Goal: Transaction & Acquisition: Purchase product/service

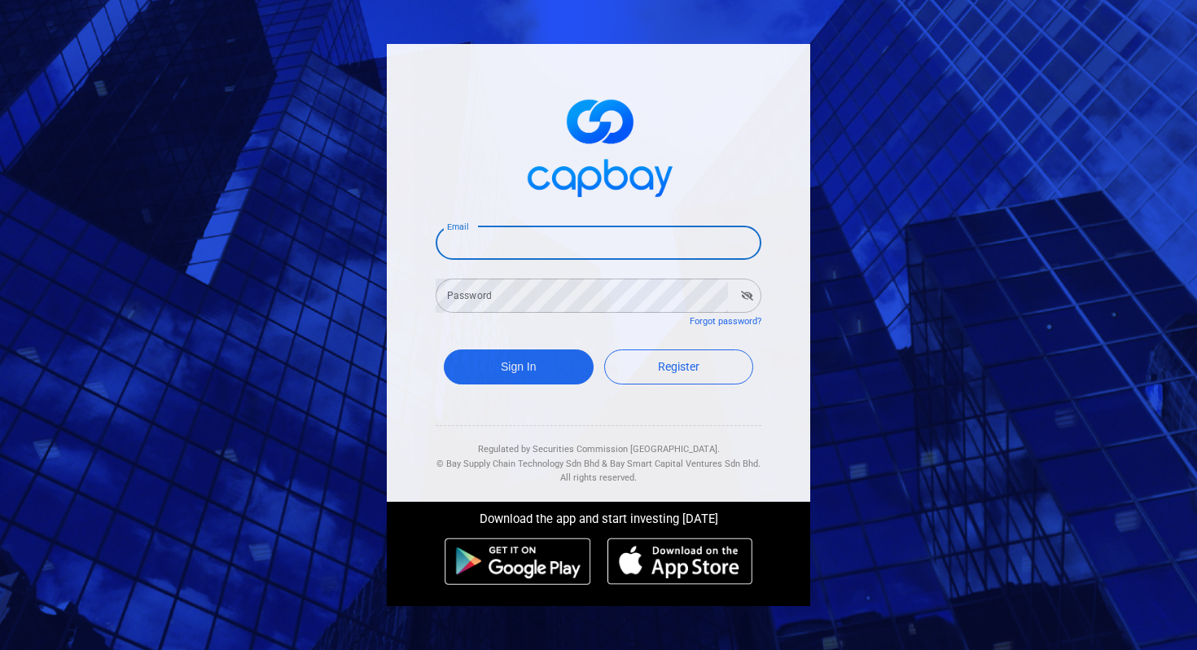
click at [553, 239] on input "Email" at bounding box center [598, 242] width 326 height 34
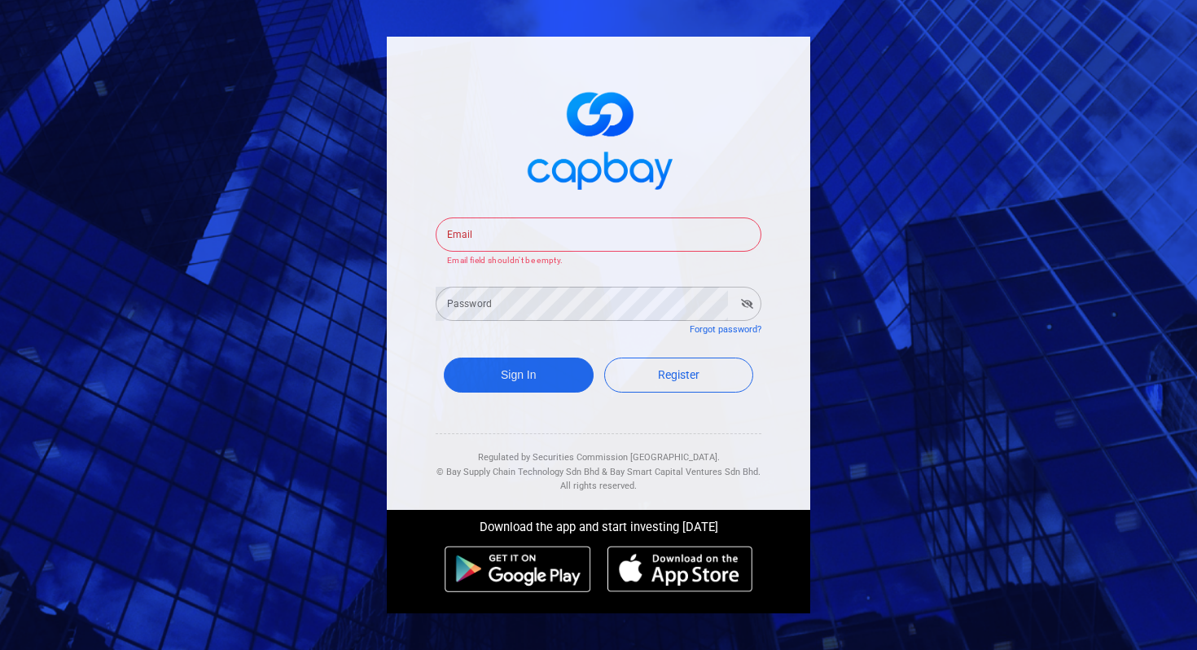
type input "ms.amandachin@gmail.com"
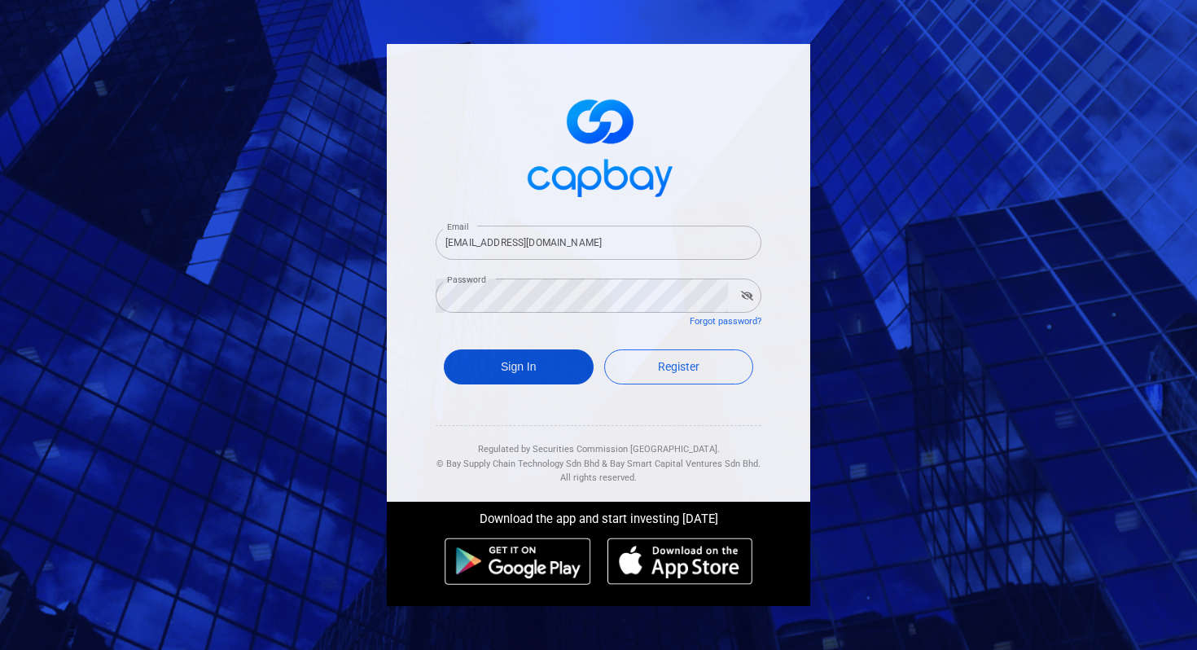
click at [530, 374] on button "Sign In" at bounding box center [519, 366] width 150 height 35
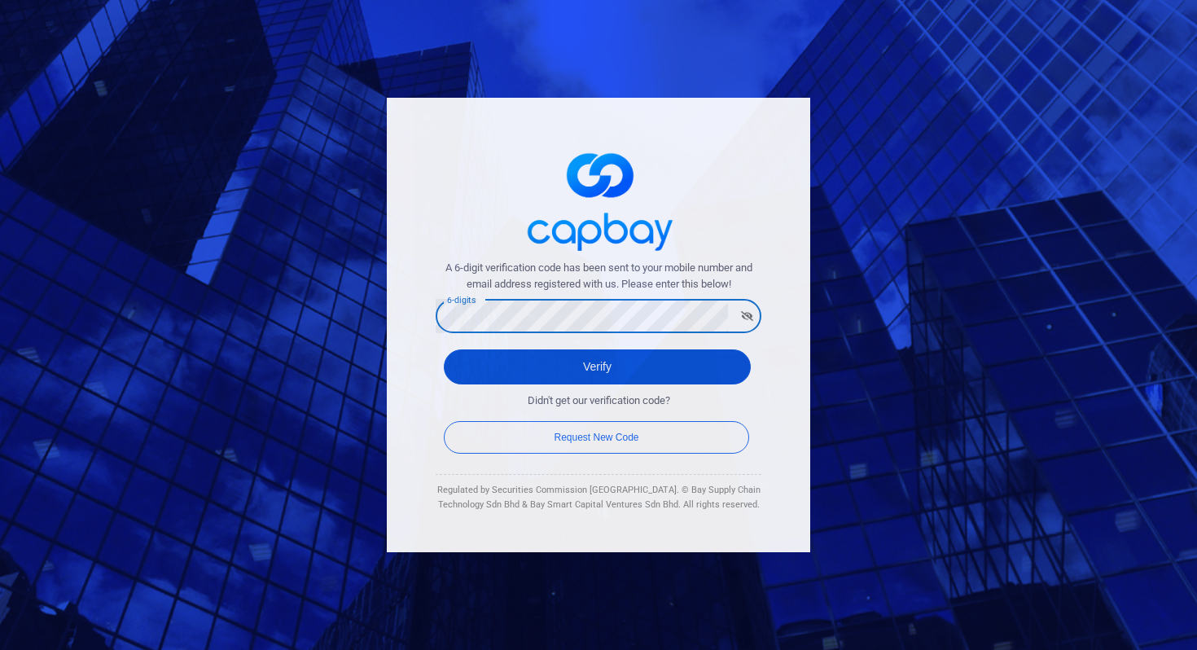
click at [487, 365] on button "Verify" at bounding box center [597, 366] width 307 height 35
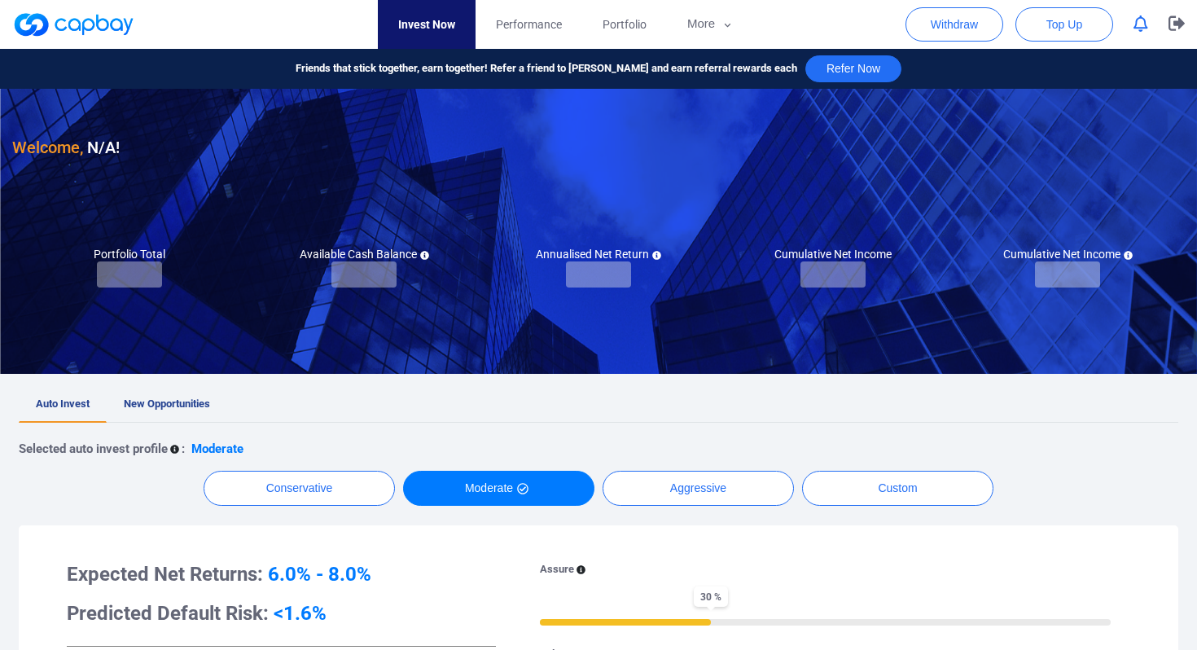
checkbox input "true"
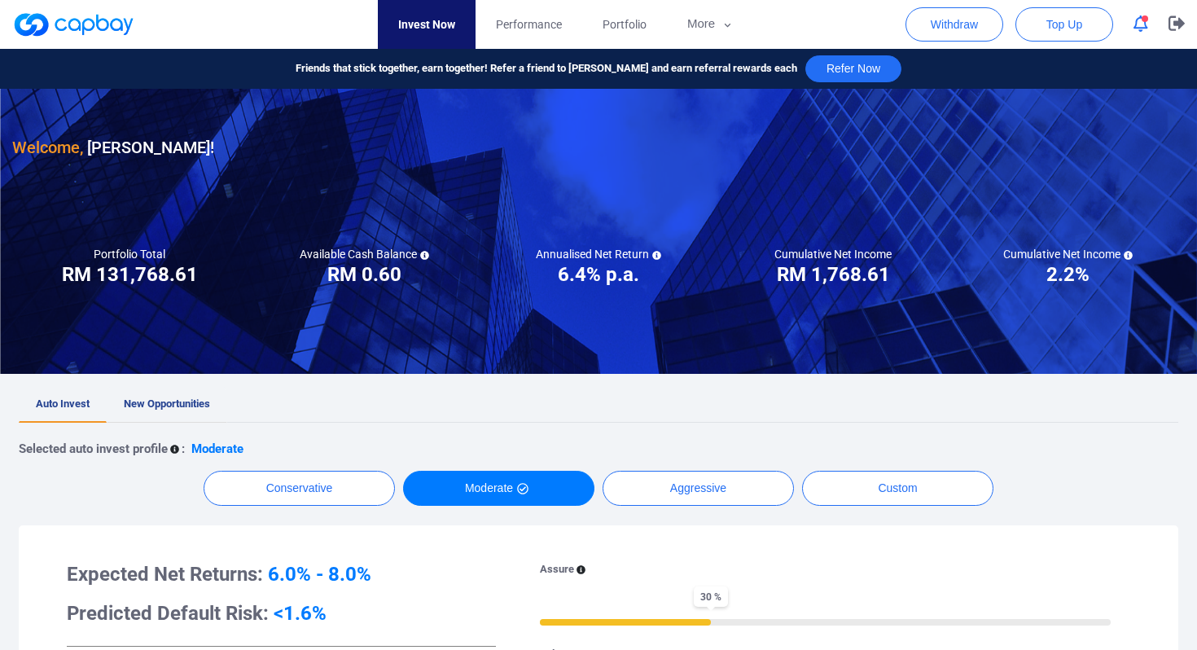
click at [185, 399] on span "New Opportunities" at bounding box center [167, 403] width 86 height 12
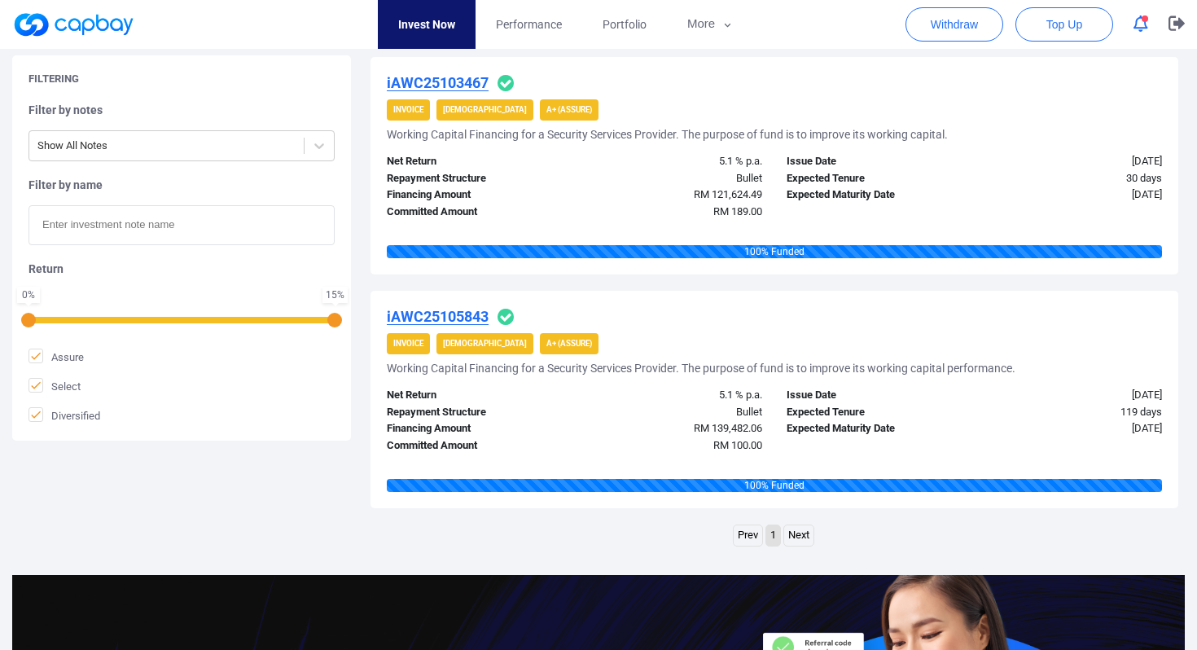
scroll to position [1690, 0]
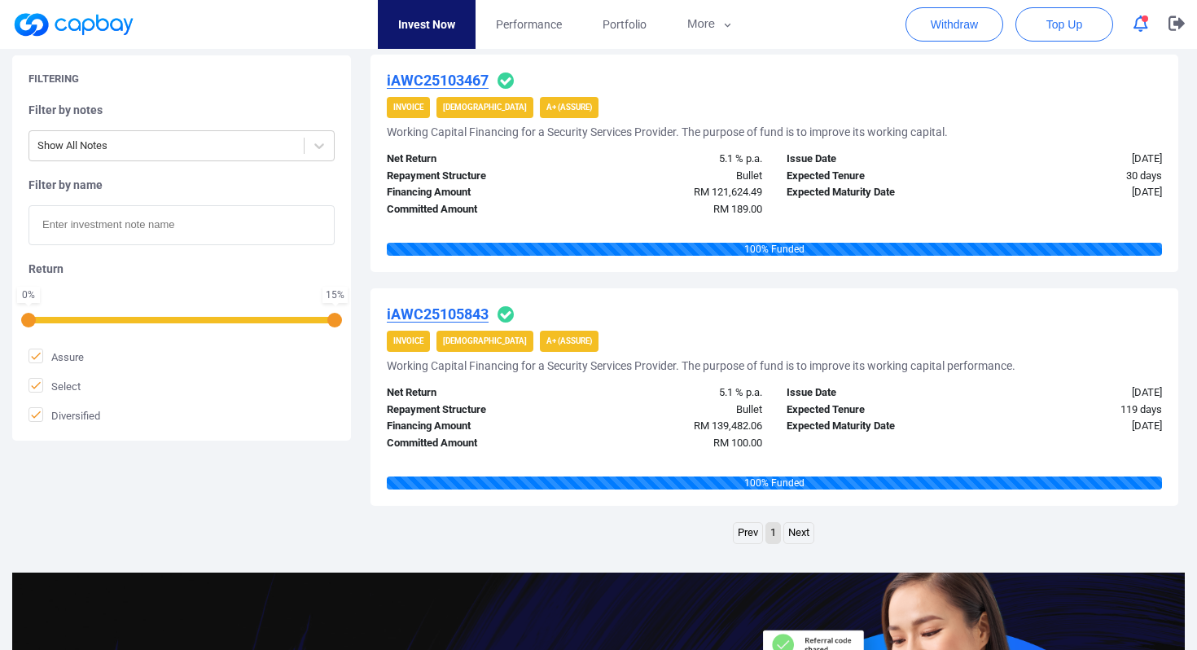
click at [798, 534] on link "Next" at bounding box center [798, 533] width 29 height 20
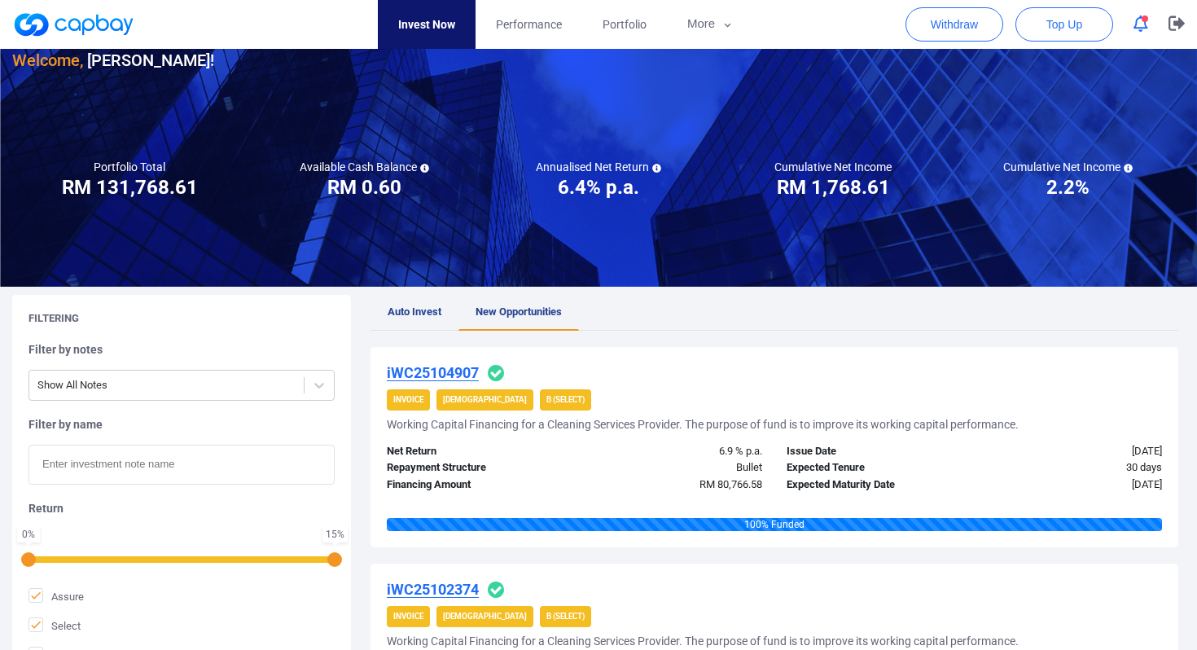
scroll to position [0, 0]
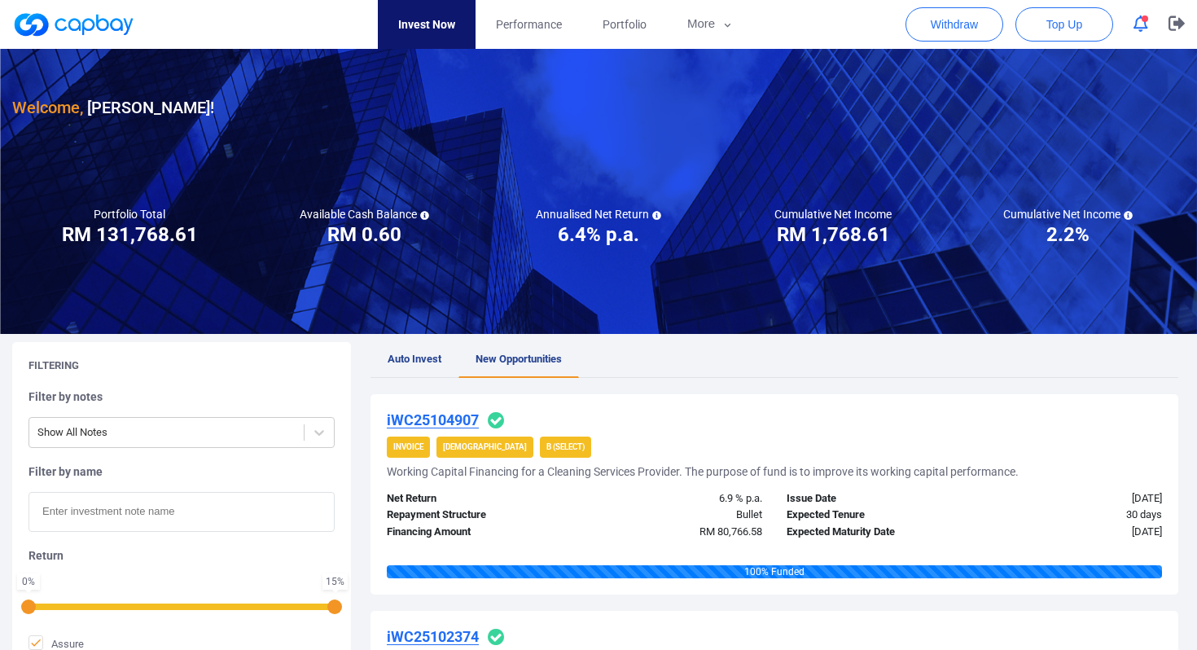
click at [412, 26] on link "Invest Now" at bounding box center [427, 24] width 98 height 49
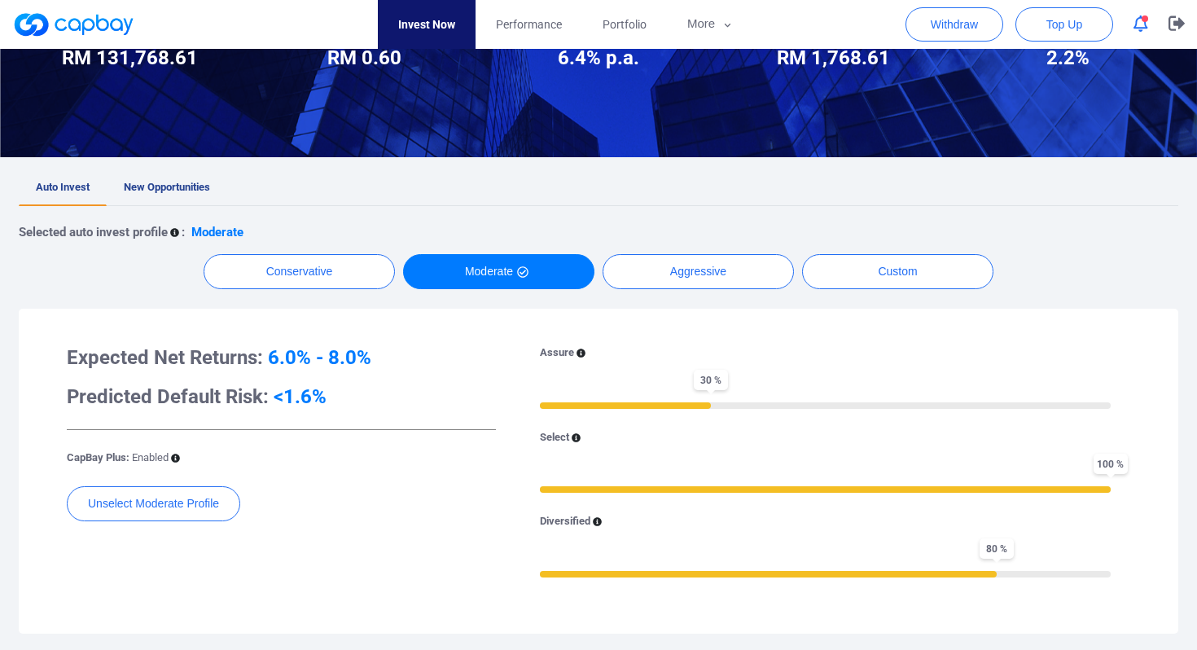
scroll to position [210, 0]
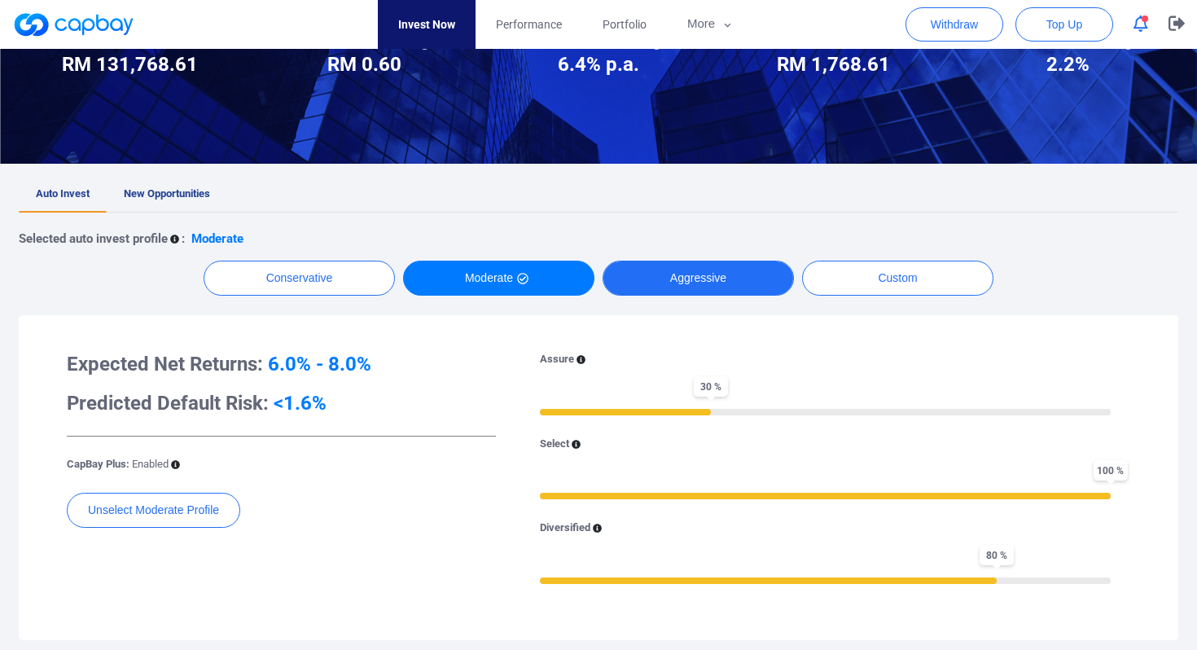
click at [706, 270] on button "Aggressive" at bounding box center [697, 277] width 191 height 35
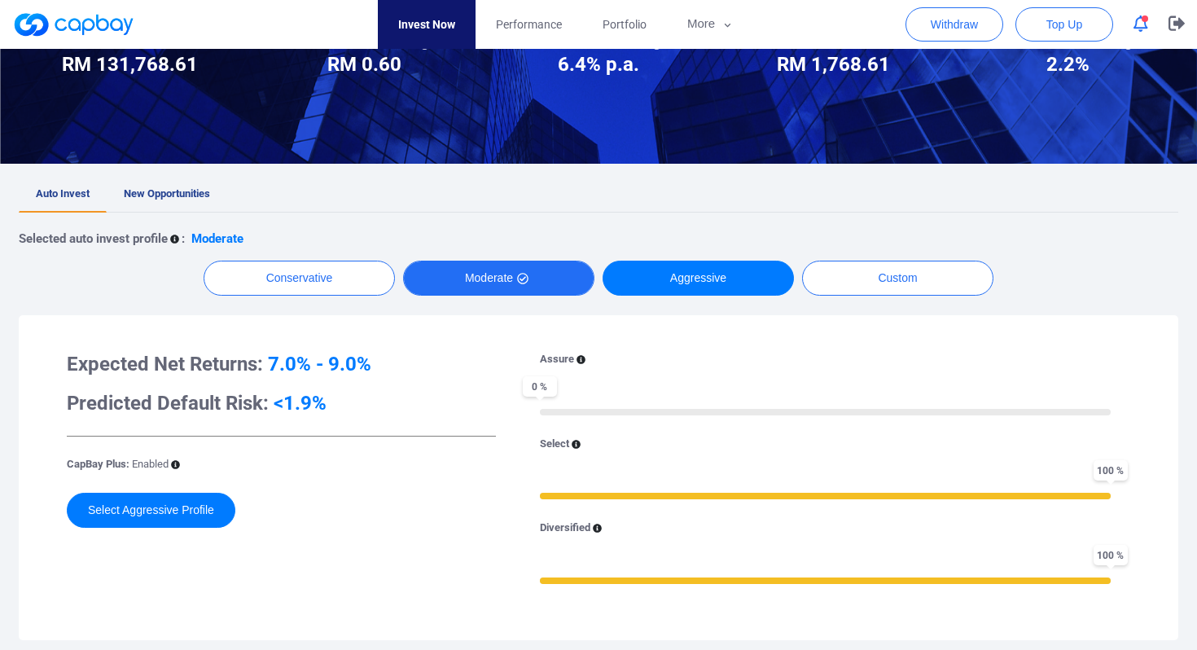
click at [475, 275] on button "Moderate" at bounding box center [498, 277] width 191 height 35
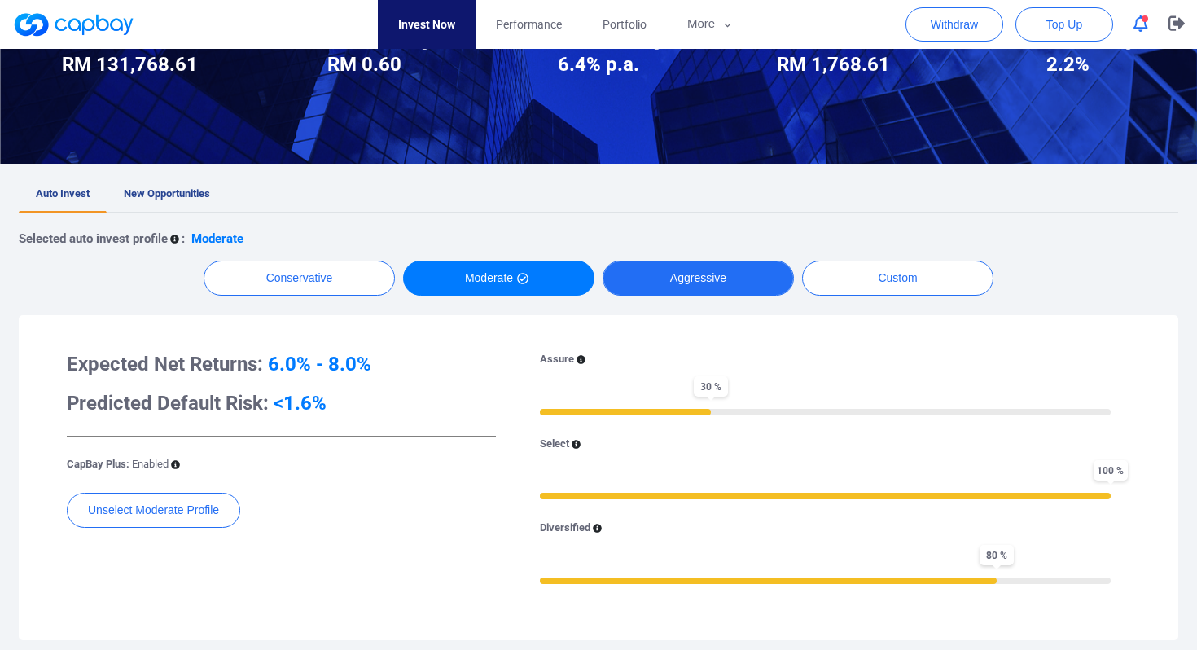
click at [735, 266] on button "Aggressive" at bounding box center [697, 277] width 191 height 35
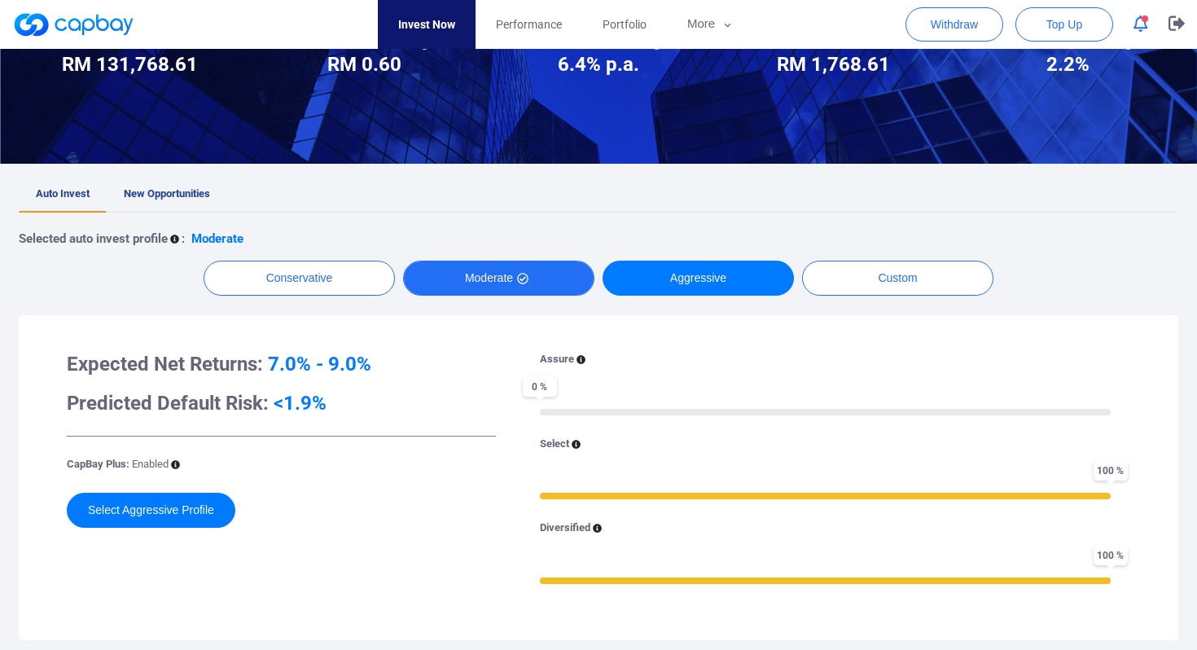
click at [514, 278] on button "Moderate" at bounding box center [498, 277] width 191 height 35
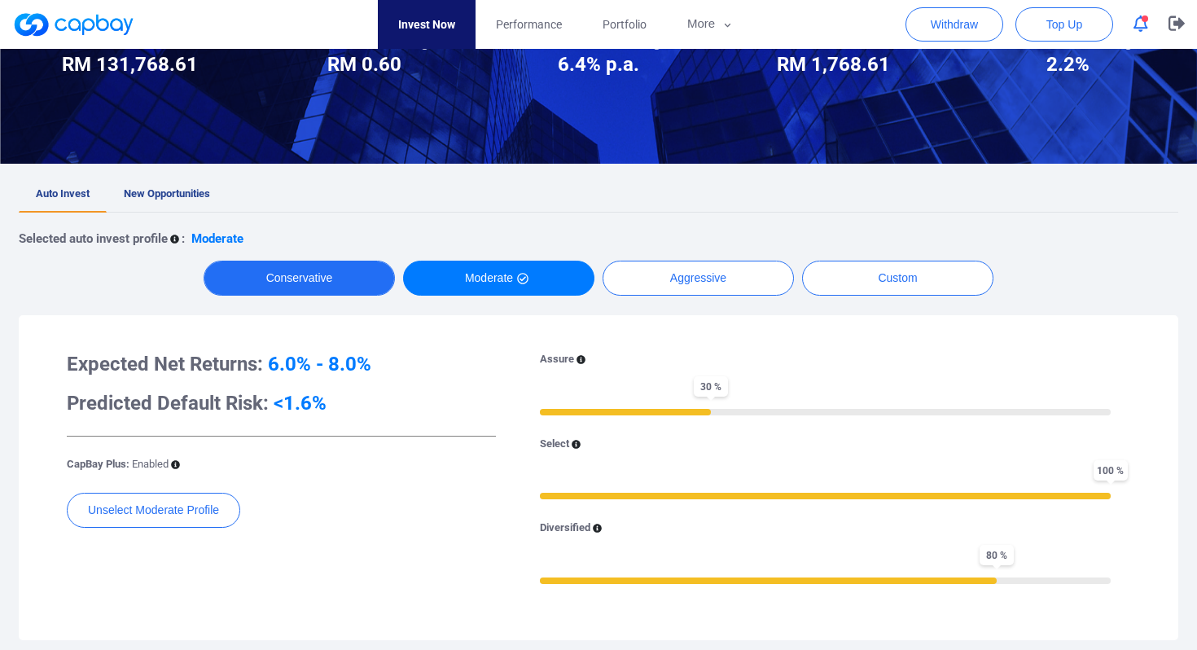
click at [317, 273] on button "Conservative" at bounding box center [298, 277] width 191 height 35
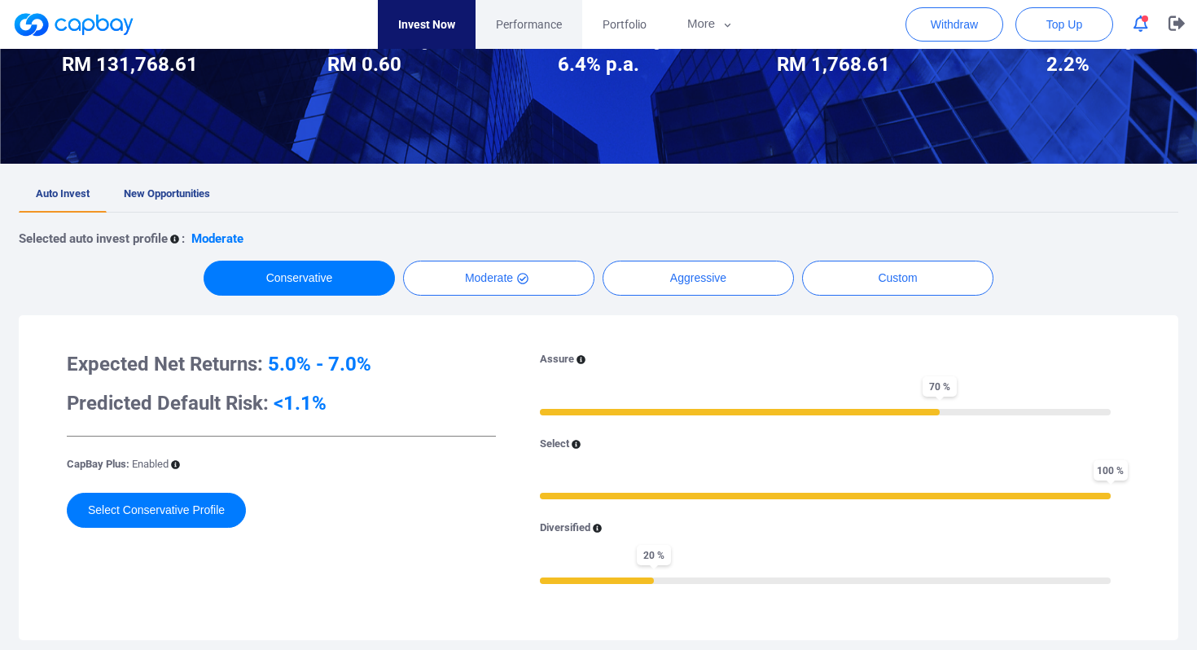
click at [506, 27] on span "Performance" at bounding box center [529, 24] width 66 height 18
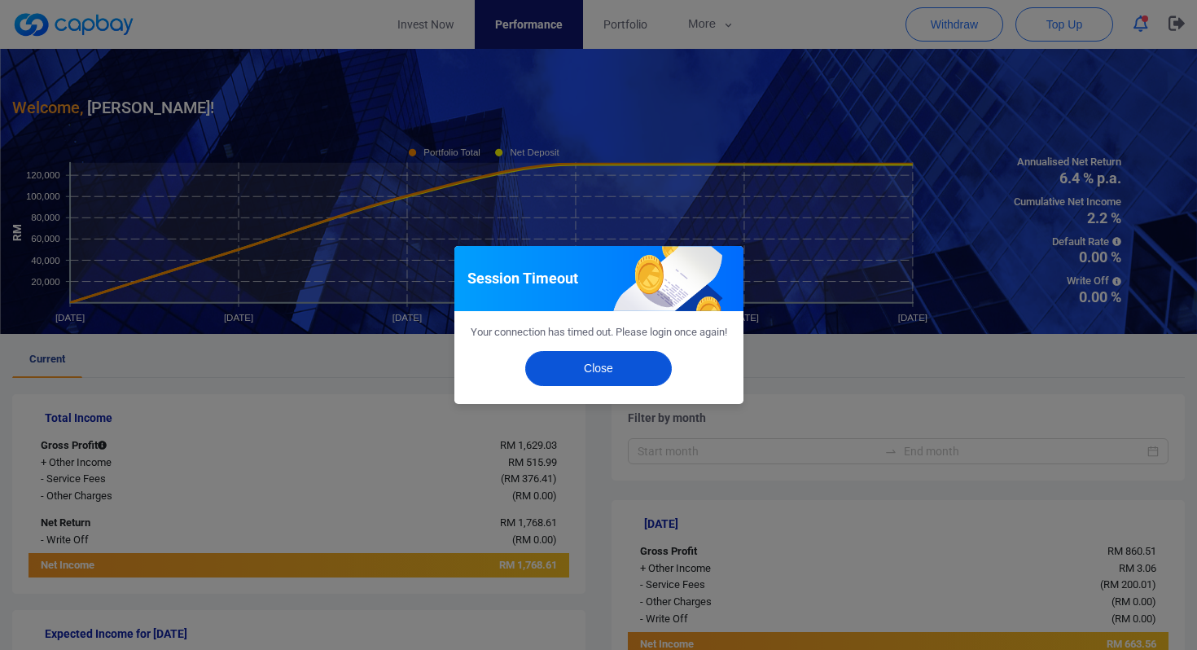
click at [600, 374] on button "Close" at bounding box center [598, 368] width 147 height 35
